Goal: Check status: Check status

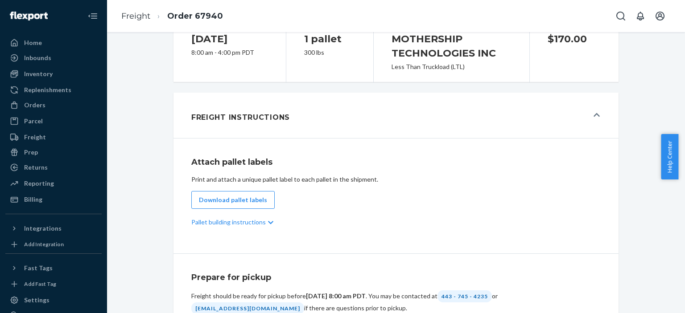
scroll to position [178, 0]
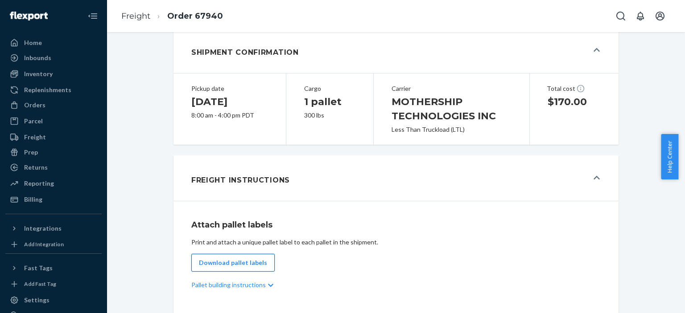
click at [232, 272] on button "Download pallet labels" at bounding box center [232, 263] width 83 height 18
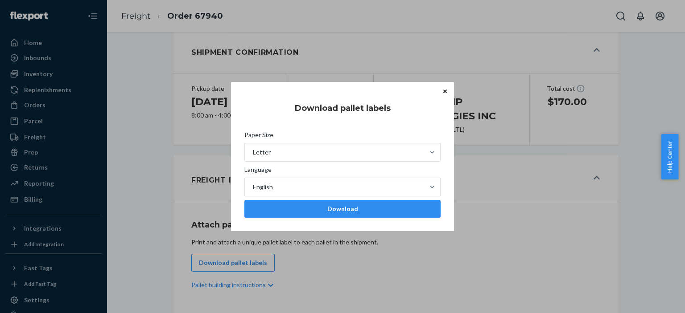
click at [447, 88] on button "Close" at bounding box center [445, 92] width 9 height 10
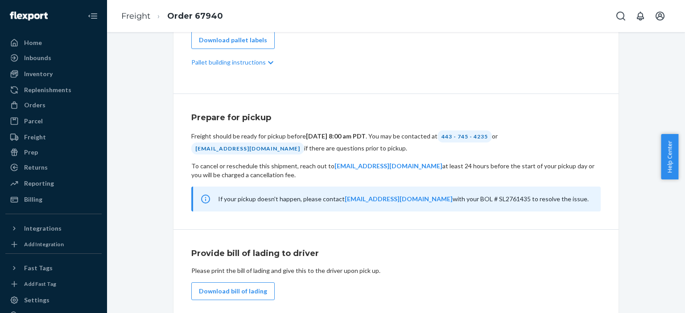
scroll to position [483, 0]
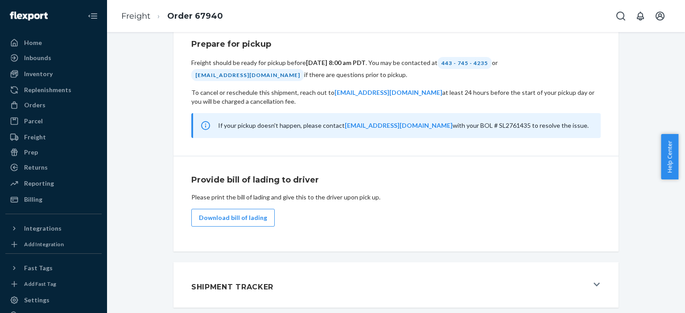
click at [389, 279] on div "Shipment Tracker" at bounding box center [389, 285] width 397 height 24
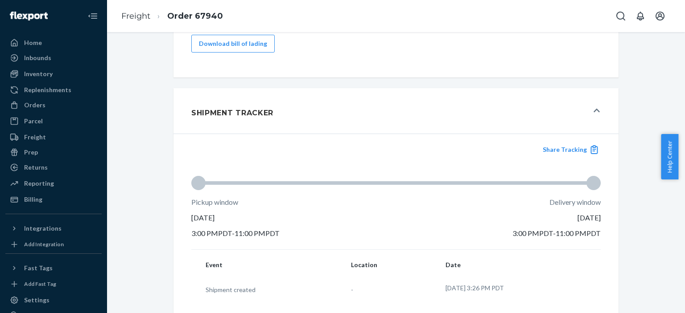
scroll to position [664, 0]
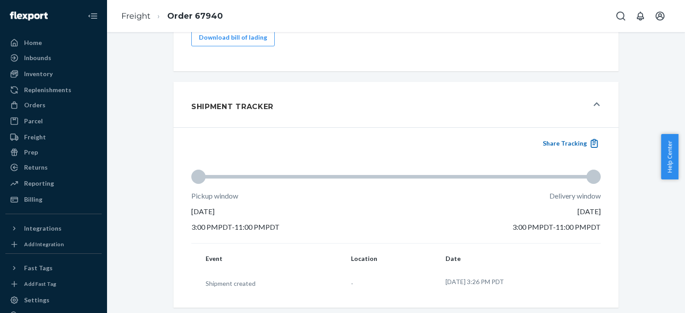
click at [538, 139] on div "Share Tracking" at bounding box center [395, 144] width 409 height 10
click at [608, 113] on button "Shipment Tracker" at bounding box center [395, 104] width 445 height 45
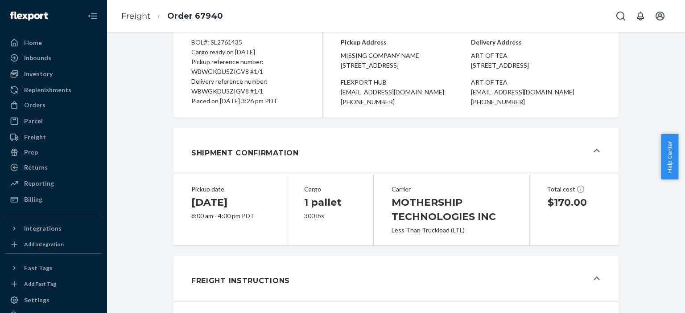
scroll to position [37, 0]
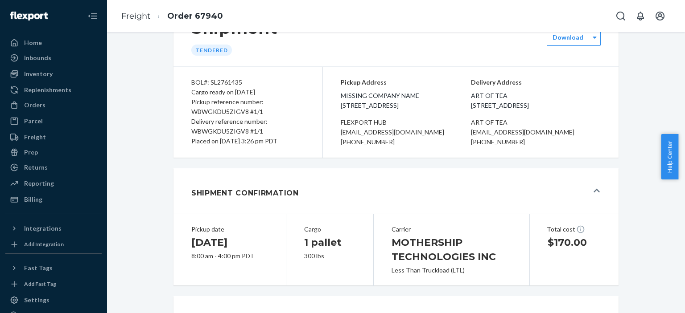
click at [600, 200] on button "Shipment Confirmation" at bounding box center [395, 191] width 445 height 45
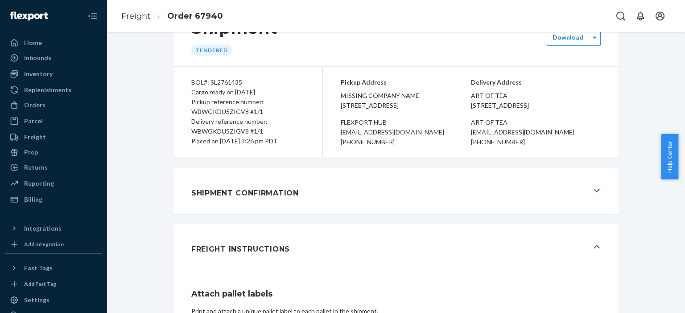
click at [600, 200] on button "Shipment Confirmation" at bounding box center [395, 191] width 445 height 45
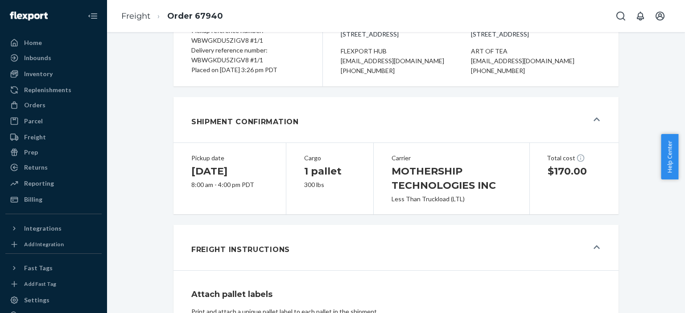
scroll to position [171, 0]
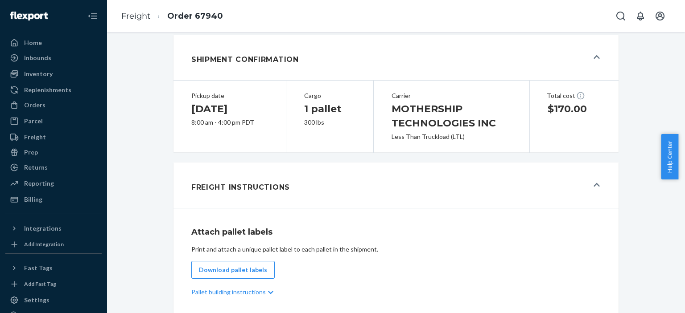
click at [569, 208] on button "Freight Instructions" at bounding box center [395, 185] width 445 height 45
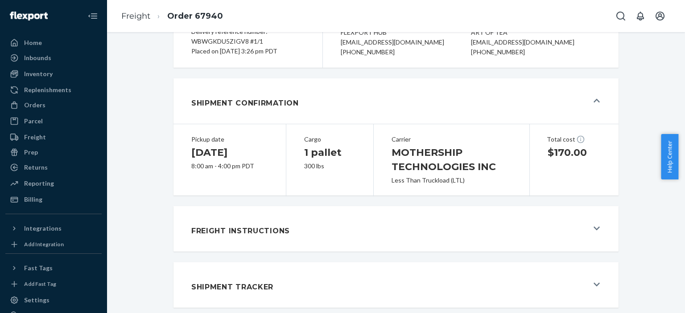
click at [601, 230] on button "Freight Instructions" at bounding box center [395, 228] width 445 height 45
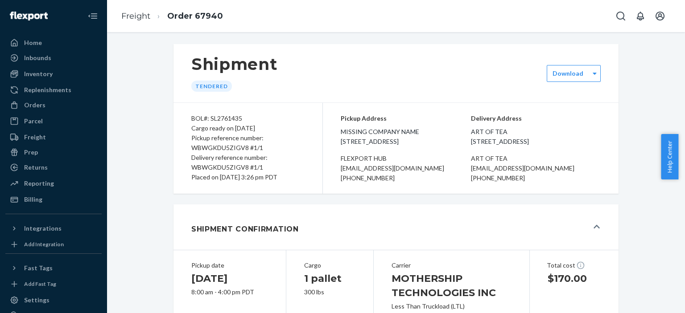
scroll to position [0, 0]
